Goal: Information Seeking & Learning: Learn about a topic

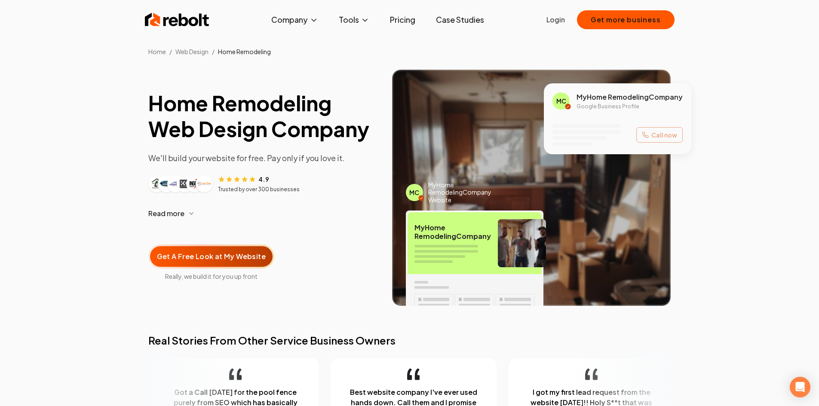
click at [466, 20] on link "Case Studies" at bounding box center [460, 19] width 62 height 17
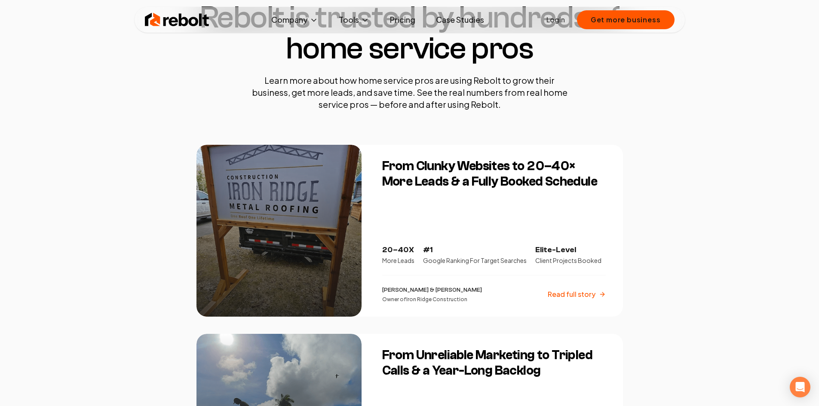
scroll to position [67, 0]
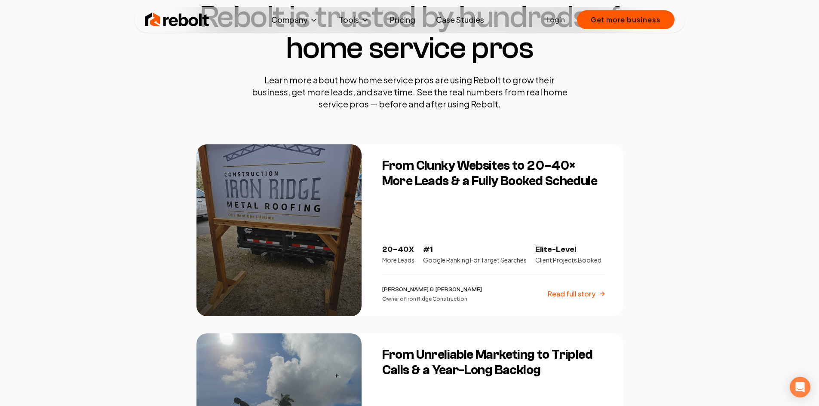
click at [567, 294] on p "Read full story" at bounding box center [572, 294] width 48 height 10
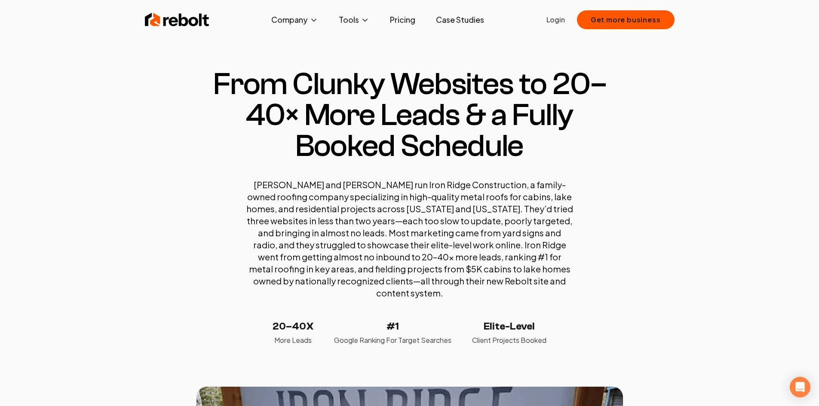
click at [179, 22] on img at bounding box center [177, 19] width 64 height 17
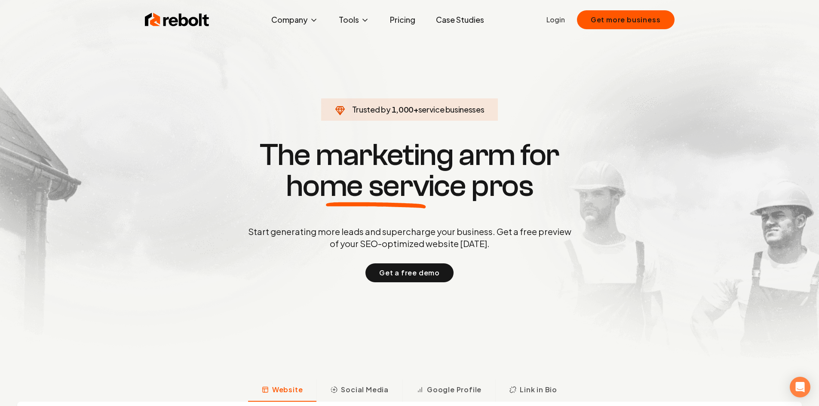
click at [404, 24] on link "Pricing" at bounding box center [402, 19] width 39 height 17
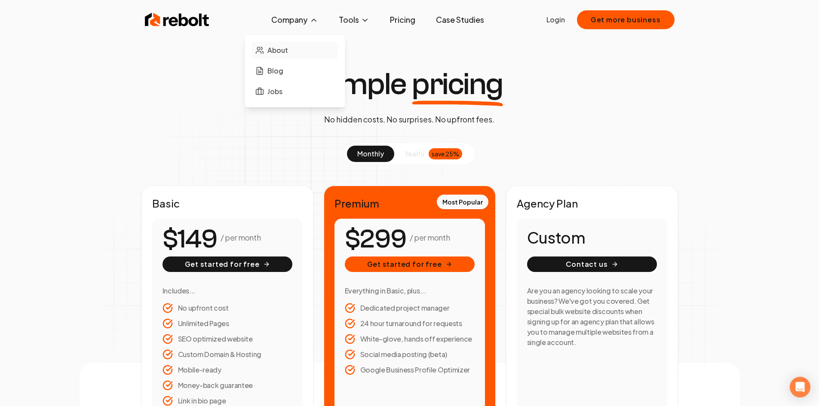
click at [282, 52] on span "About" at bounding box center [277, 50] width 21 height 10
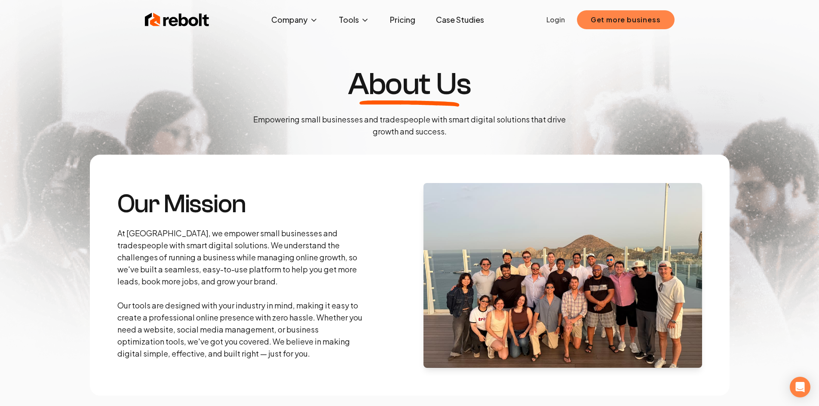
click at [609, 28] on button "Get more business" at bounding box center [626, 19] width 98 height 19
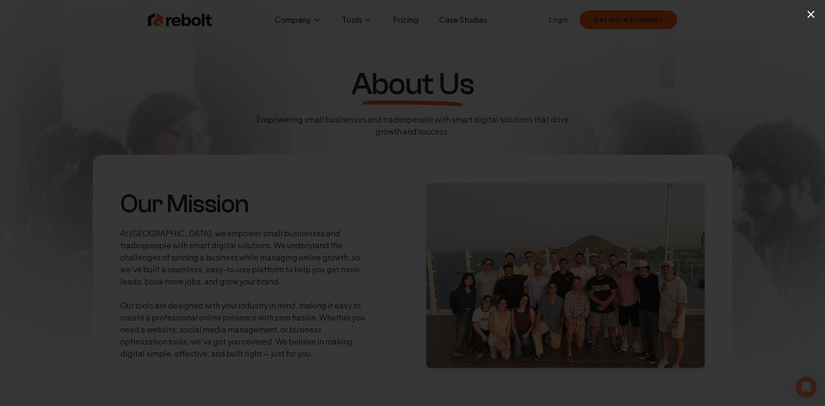
click at [813, 12] on button "×" at bounding box center [811, 13] width 11 height 19
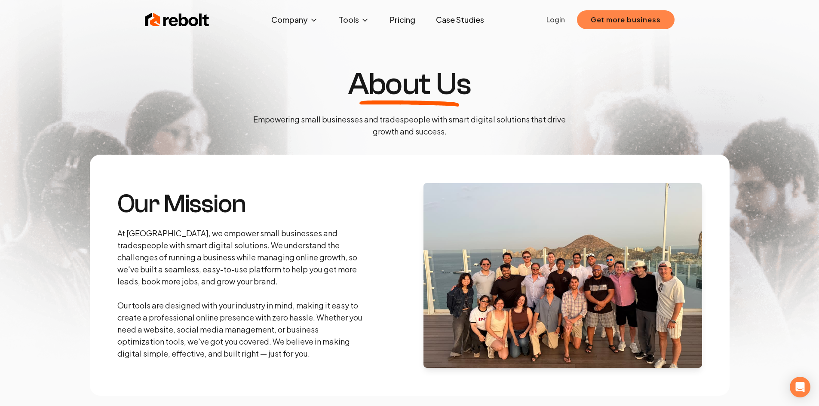
click at [627, 16] on button "Get more business" at bounding box center [626, 19] width 98 height 19
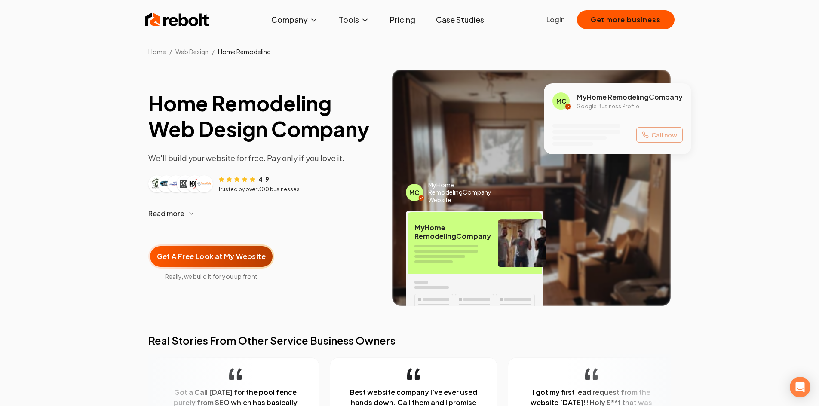
click at [452, 24] on link "Case Studies" at bounding box center [460, 19] width 62 height 17
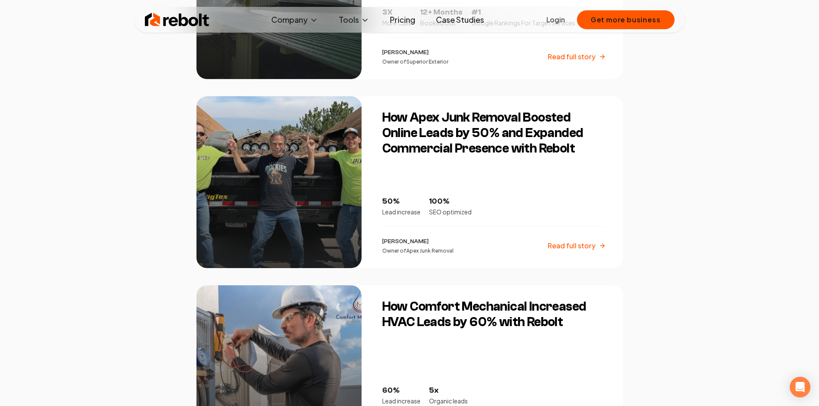
scroll to position [494, 0]
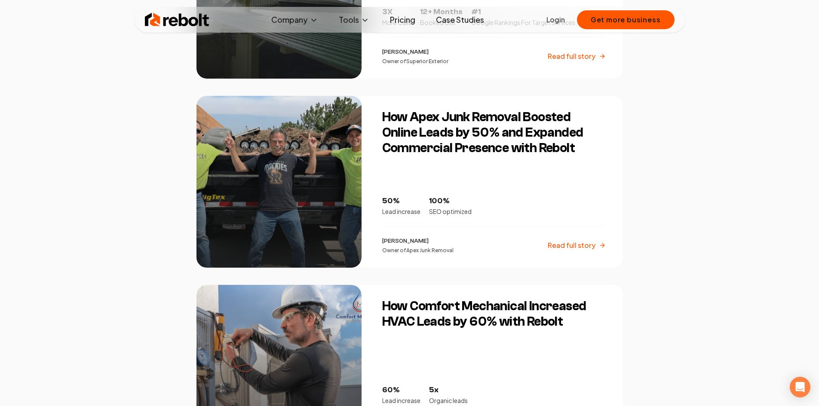
click at [572, 243] on p "Read full story" at bounding box center [572, 245] width 48 height 10
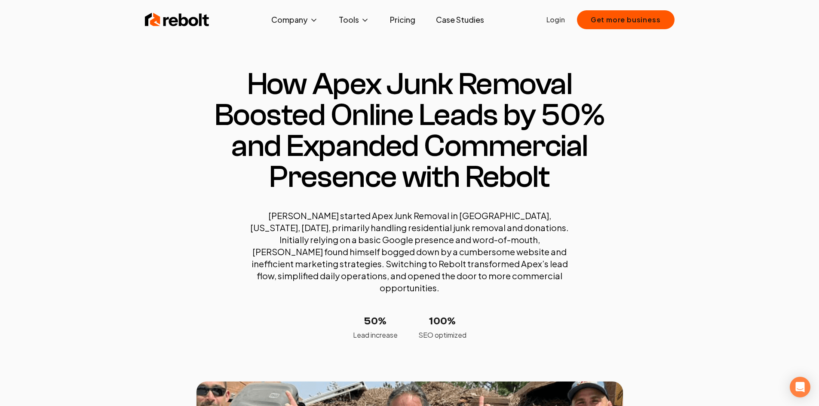
click at [457, 23] on link "Case Studies" at bounding box center [460, 19] width 62 height 17
